Goal: Task Accomplishment & Management: Manage account settings

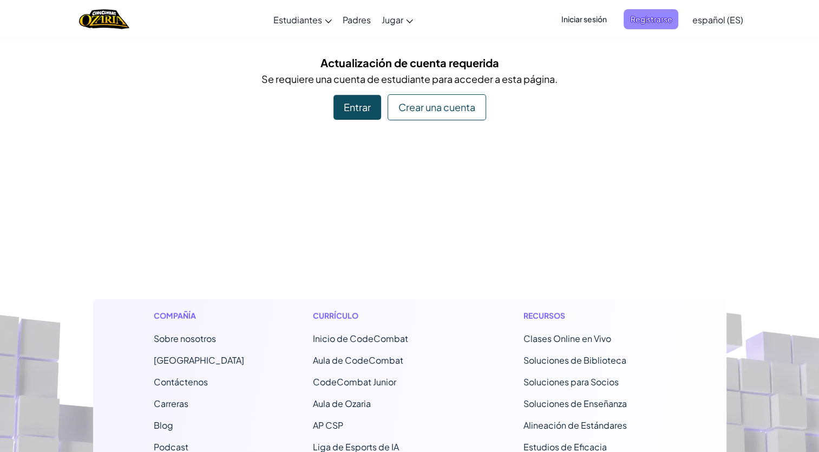
click at [648, 16] on span "Registrarse" at bounding box center [651, 19] width 55 height 20
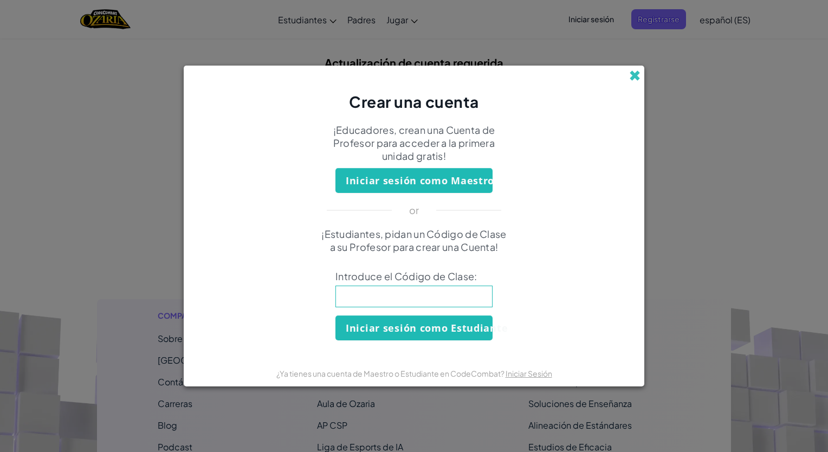
click at [633, 72] on span at bounding box center [634, 75] width 11 height 11
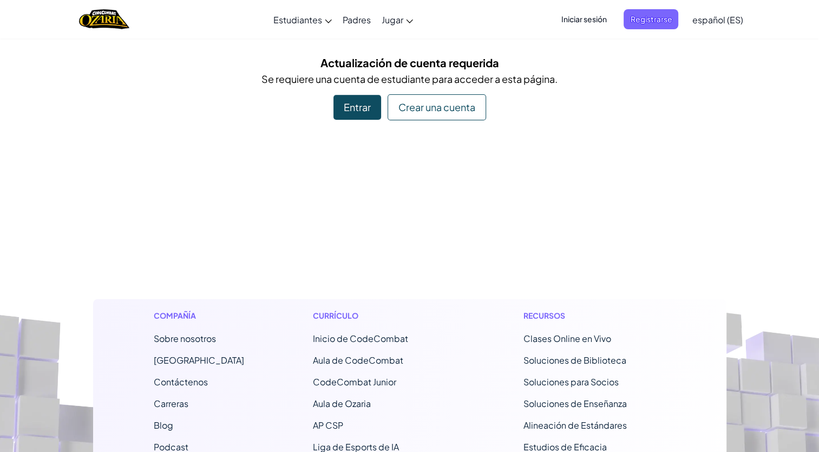
click at [594, 18] on span "Iniciar sesión" at bounding box center [584, 19] width 58 height 20
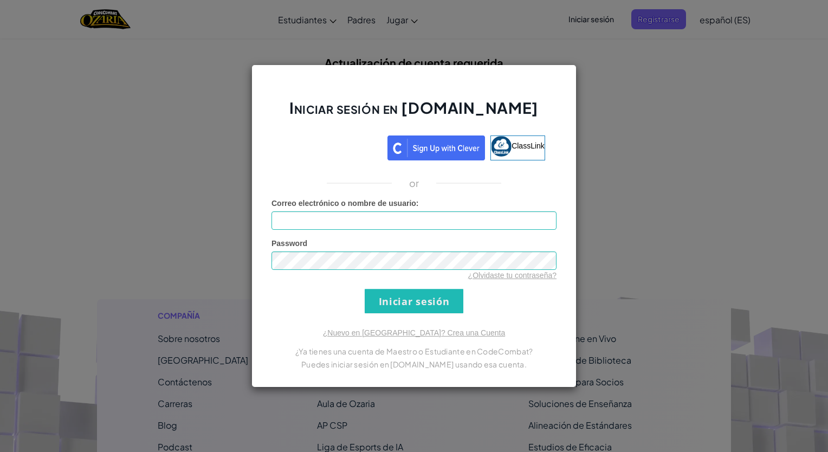
click at [407, 204] on span "Correo electrónico o nombre de usuario" at bounding box center [343, 203] width 145 height 9
click at [407, 211] on input "Correo electrónico o nombre de usuario :" at bounding box center [413, 220] width 285 height 18
click at [405, 220] on input "Correo electrónico o nombre de usuario :" at bounding box center [413, 220] width 285 height 18
type input "[EMAIL_ADDRESS][DOMAIN_NAME]"
click at [409, 305] on input "Iniciar sesión" at bounding box center [414, 301] width 99 height 24
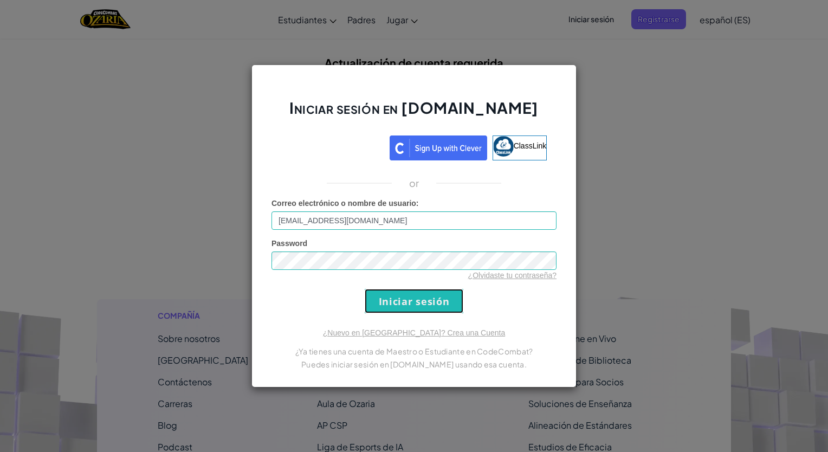
click at [409, 305] on input "Iniciar sesión" at bounding box center [414, 301] width 99 height 24
